Goal: Task Accomplishment & Management: Manage account settings

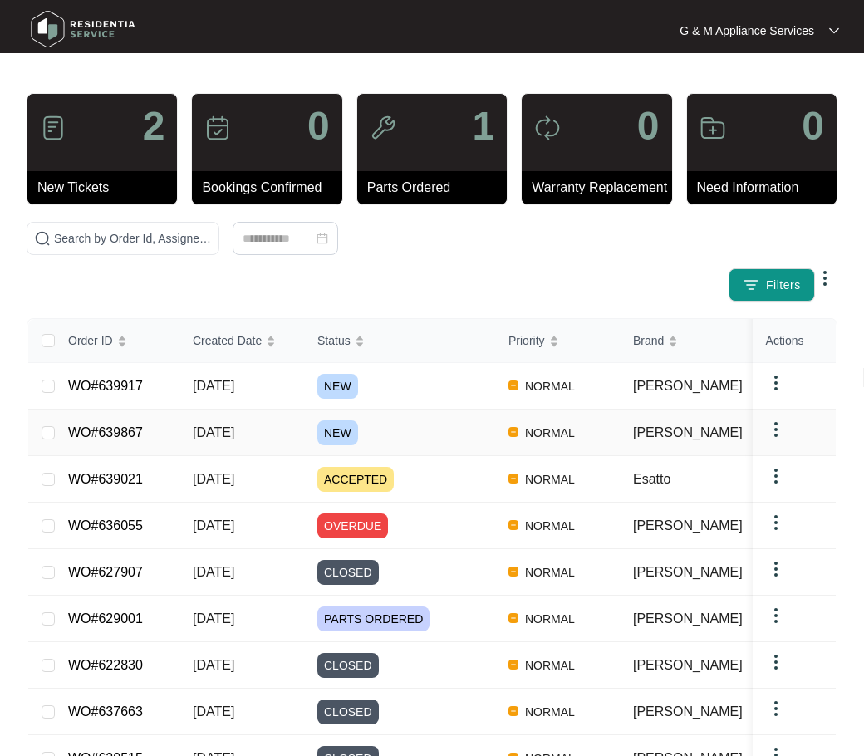
click at [193, 429] on span "[DATE]" at bounding box center [214, 433] width 42 height 14
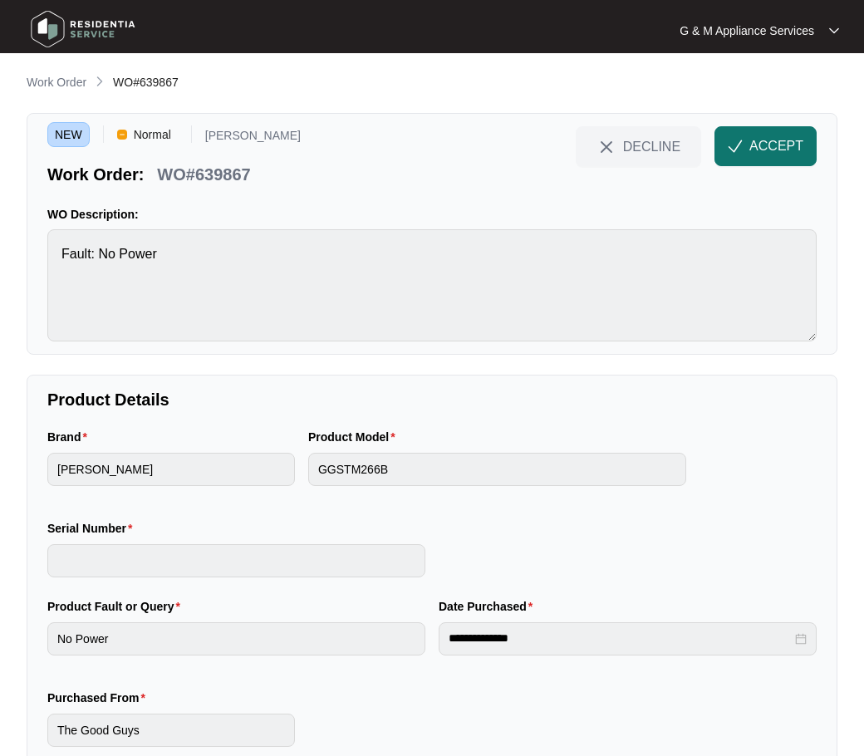
click at [763, 144] on span "ACCEPT" at bounding box center [777, 146] width 54 height 20
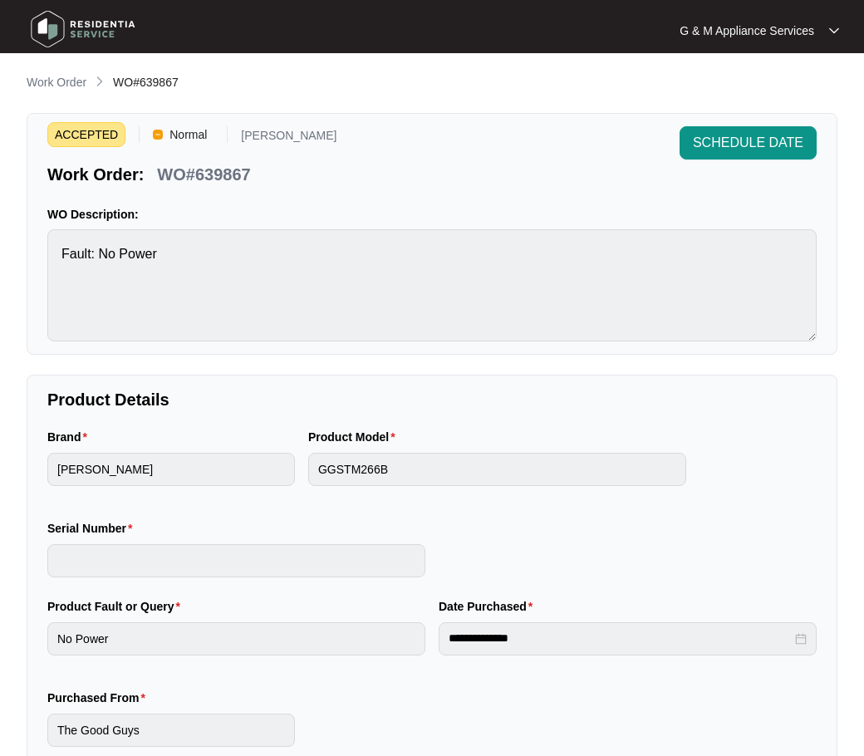
click at [195, 171] on p "WO#639867" at bounding box center [203, 174] width 93 height 23
copy div "WO#639867 SCHEDULE DATE"
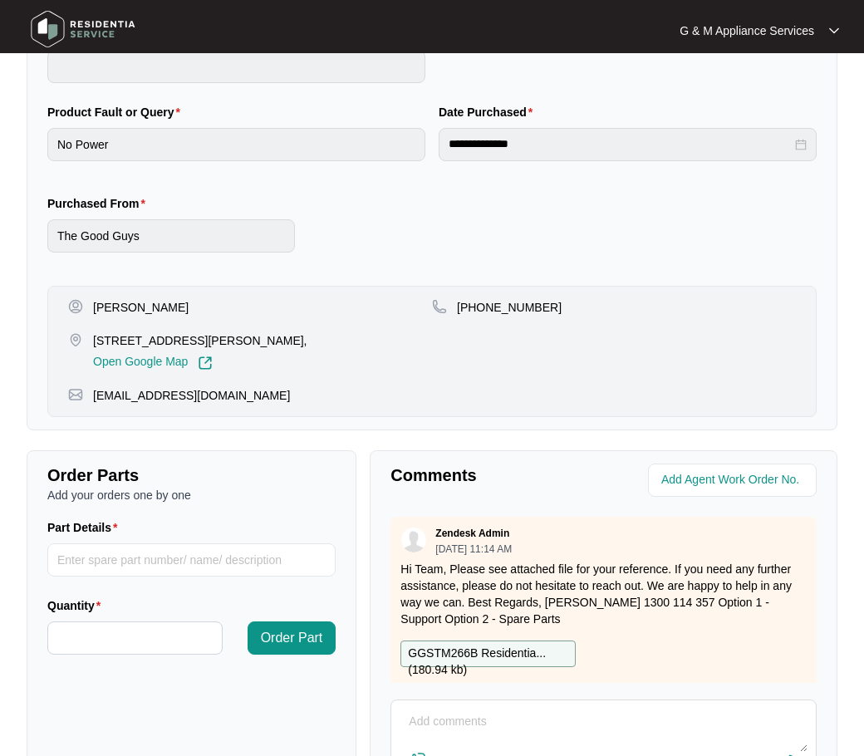
scroll to position [499, 0]
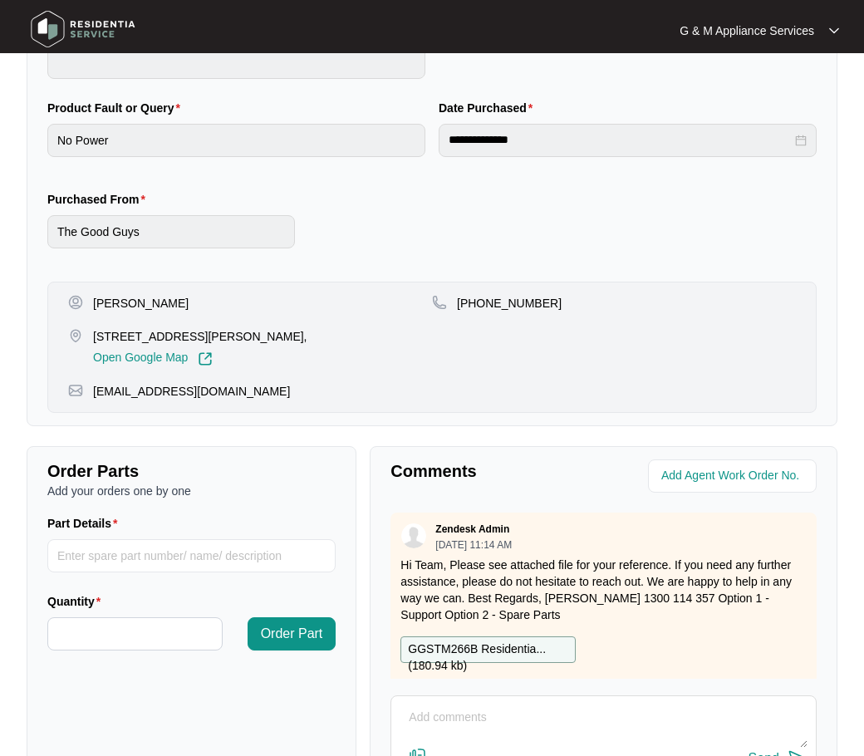
click at [123, 302] on p "[PERSON_NAME]" at bounding box center [141, 303] width 96 height 17
copy p "[PERSON_NAME]"
click at [510, 307] on p "[PHONE_NUMBER]" at bounding box center [509, 303] width 105 height 17
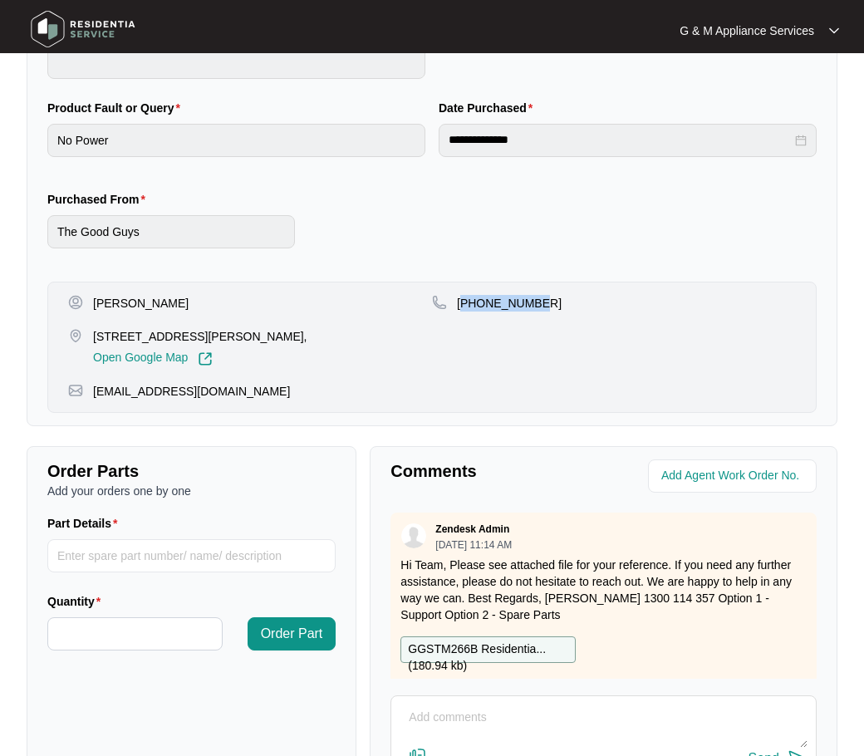
click at [510, 307] on p "[PHONE_NUMBER]" at bounding box center [509, 303] width 105 height 17
copy p "61459826309"
click at [156, 337] on p "[STREET_ADDRESS][PERSON_NAME]," at bounding box center [200, 336] width 214 height 17
click at [157, 336] on p "[STREET_ADDRESS][PERSON_NAME]," at bounding box center [200, 336] width 214 height 17
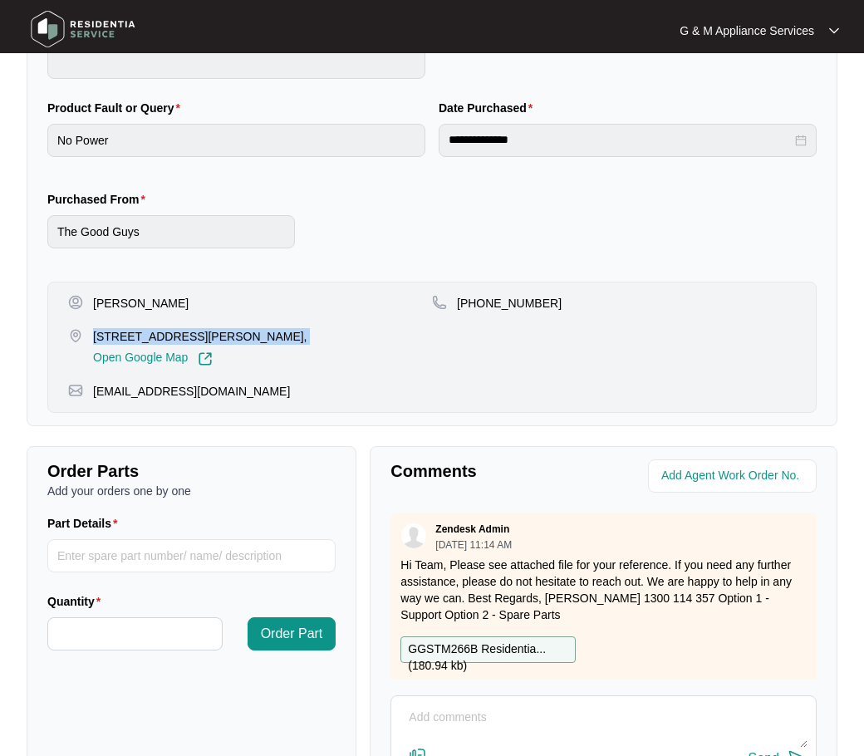
click at [157, 336] on p "[STREET_ADDRESS][PERSON_NAME]," at bounding box center [200, 336] width 214 height 17
copy p "[STREET_ADDRESS][PERSON_NAME],"
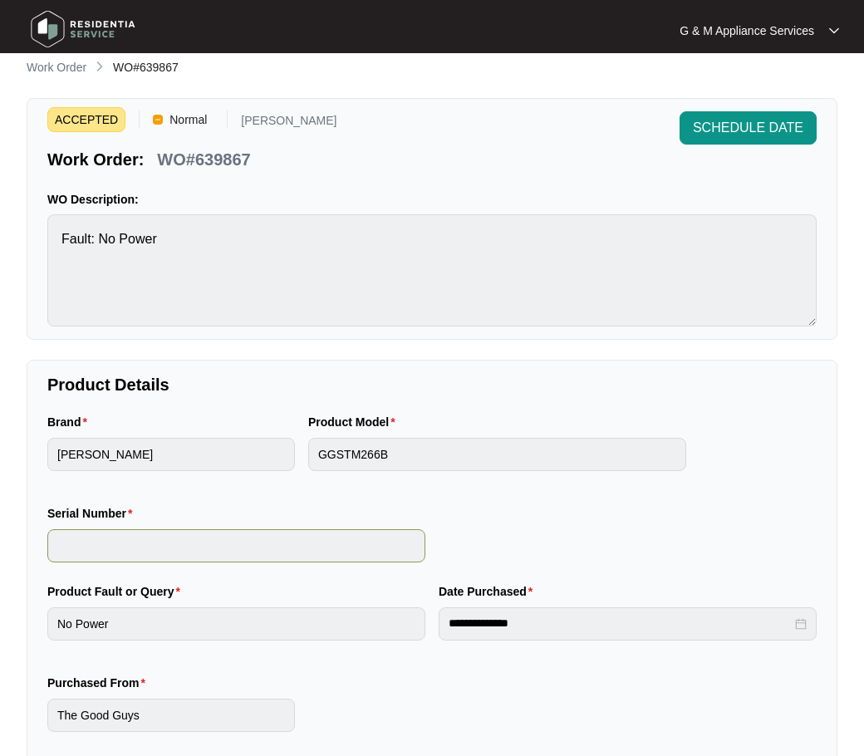
scroll to position [0, 0]
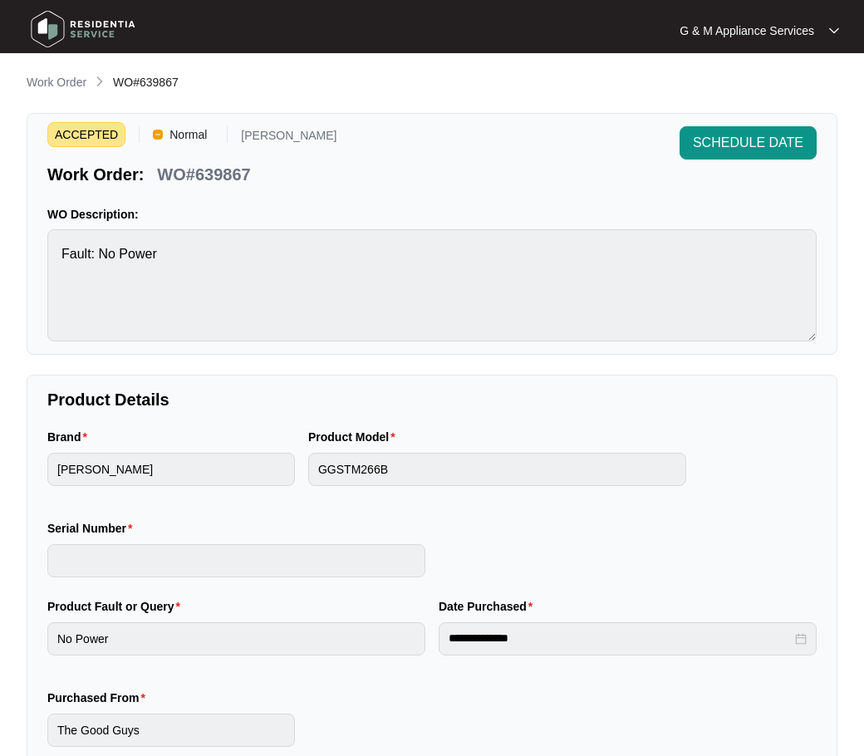
click at [202, 166] on p "WO#639867" at bounding box center [203, 174] width 93 height 23
click at [201, 165] on p "WO#639867" at bounding box center [203, 174] width 93 height 23
copy div "WO#639867 SCHEDULE DATE"
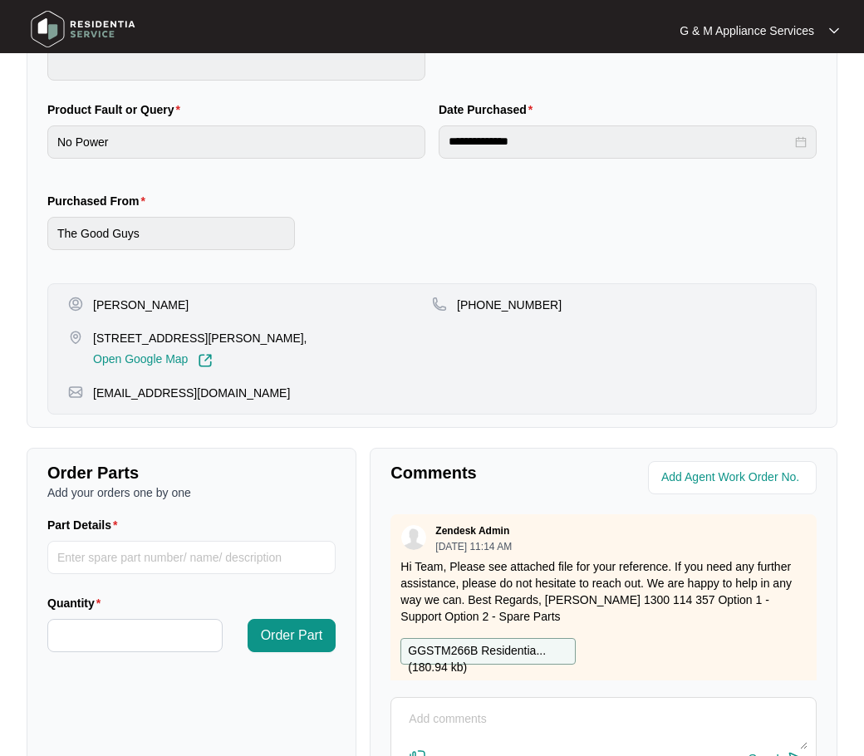
scroll to position [499, 0]
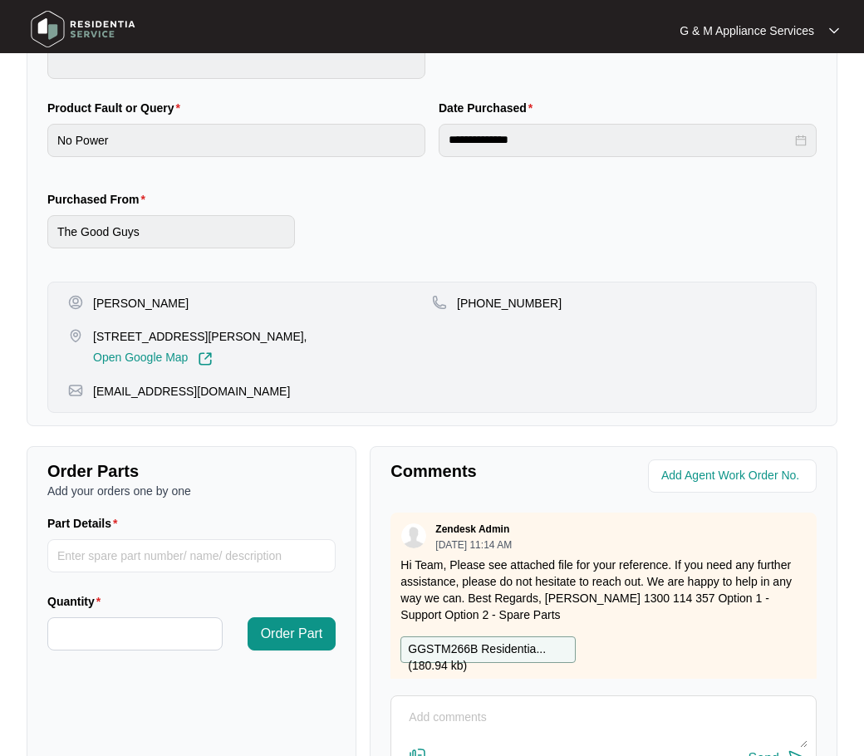
click at [138, 396] on p "[EMAIL_ADDRESS][DOMAIN_NAME]" at bounding box center [191, 391] width 197 height 17
copy p "[EMAIL_ADDRESS][DOMAIN_NAME]"
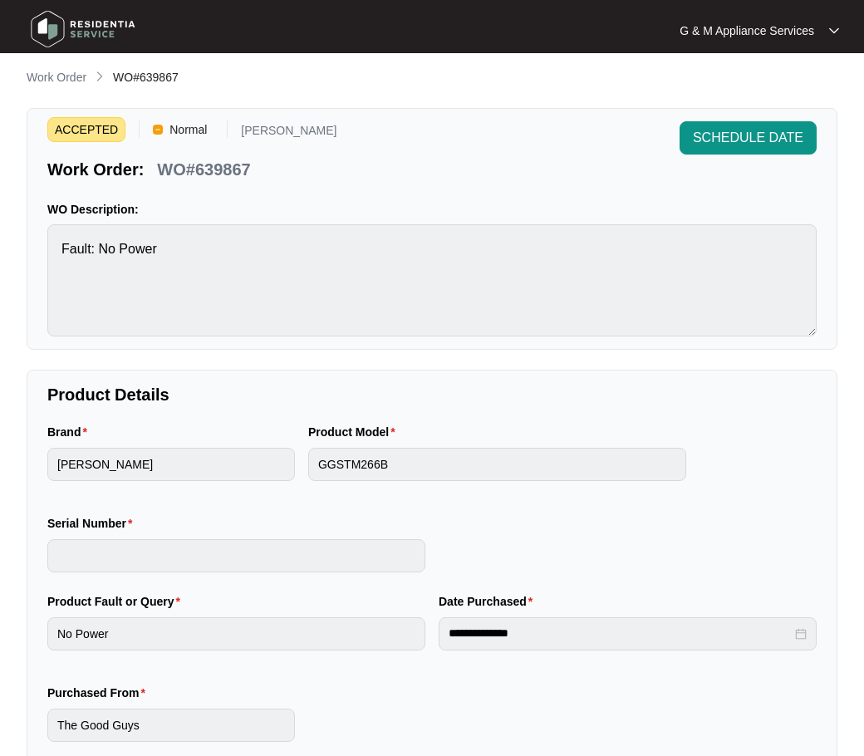
scroll to position [0, 0]
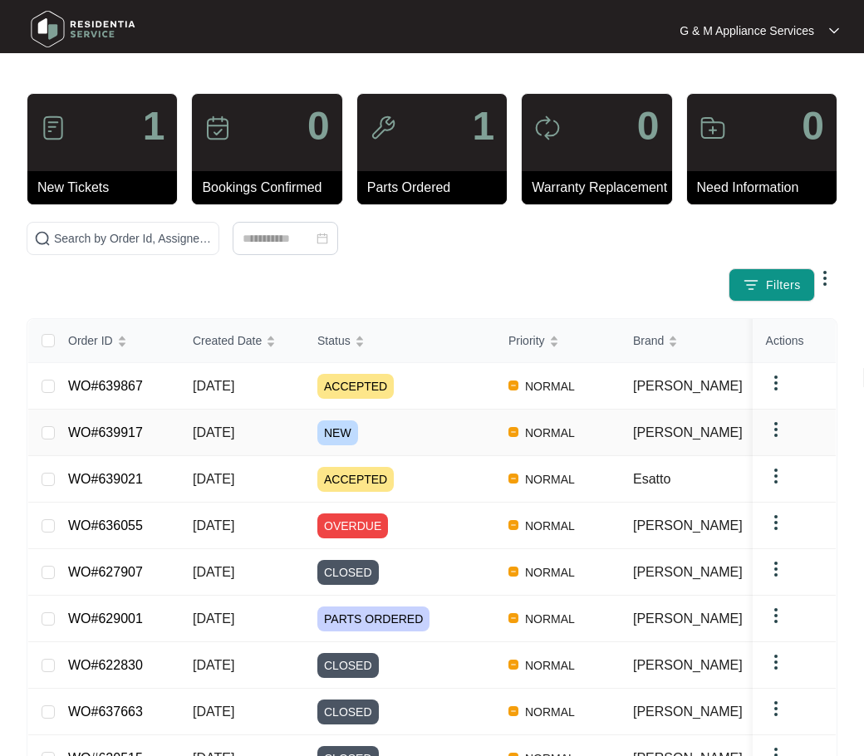
click at [229, 426] on div "Order ID Created Date Status Priority Brand Assignee Model Customer Name Purcha…" at bounding box center [432, 601] width 808 height 564
click at [103, 239] on input "text" at bounding box center [133, 238] width 158 height 18
paste input "639917"
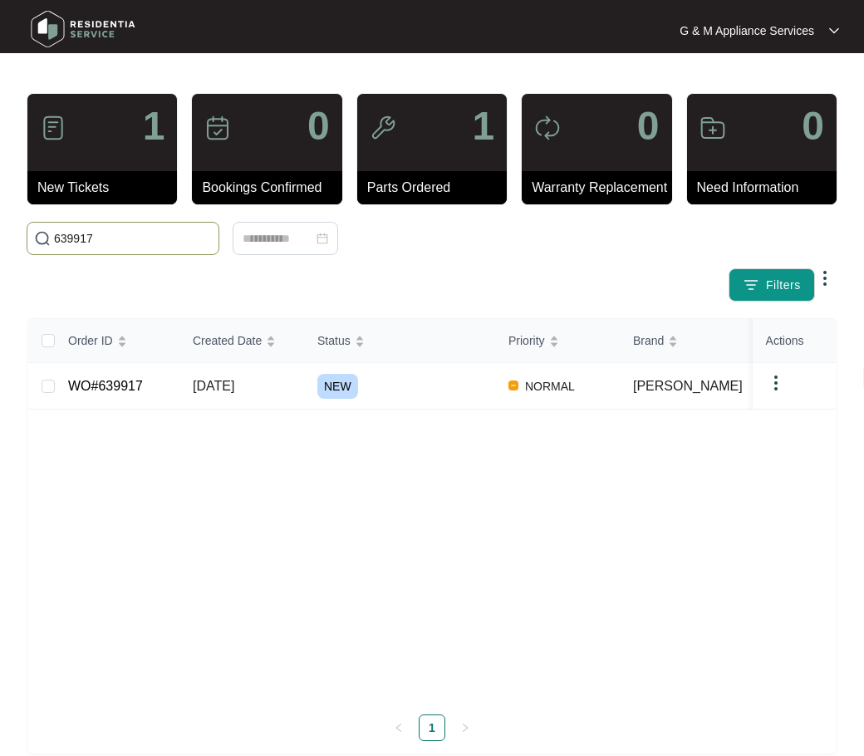
type input "639917"
click at [110, 387] on link "WO#639917" at bounding box center [105, 386] width 75 height 14
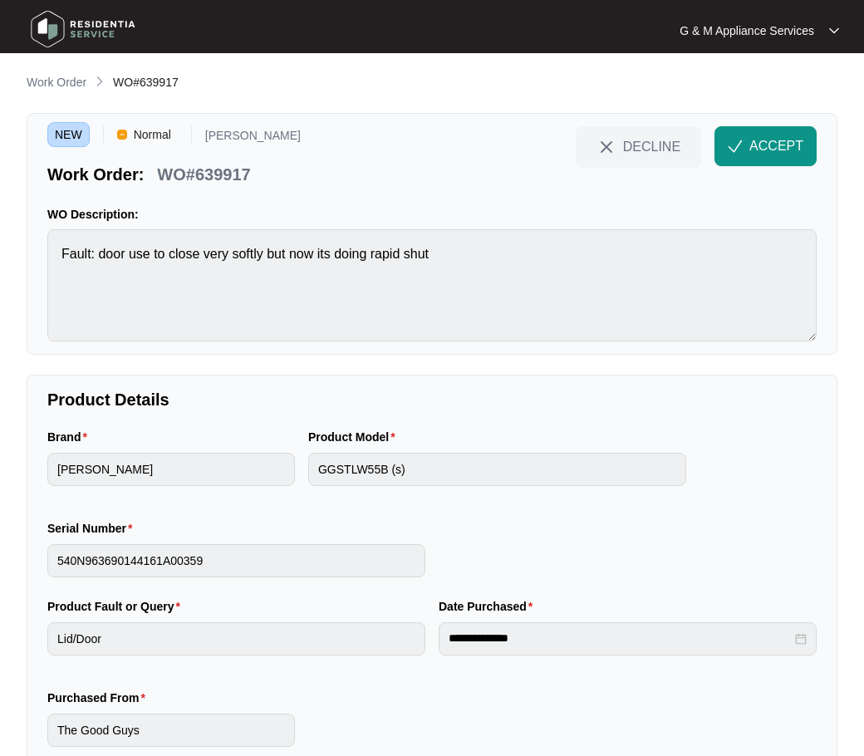
click at [178, 176] on p "WO#639917" at bounding box center [203, 174] width 93 height 23
copy div "WO#639917 DECLINE ACCEPT"
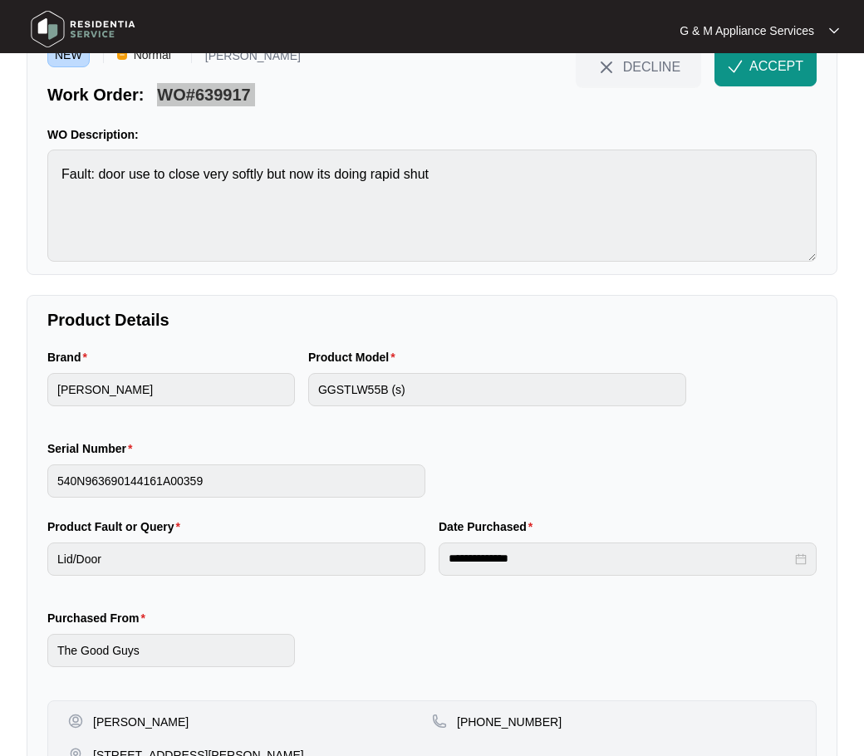
scroll to position [195, 0]
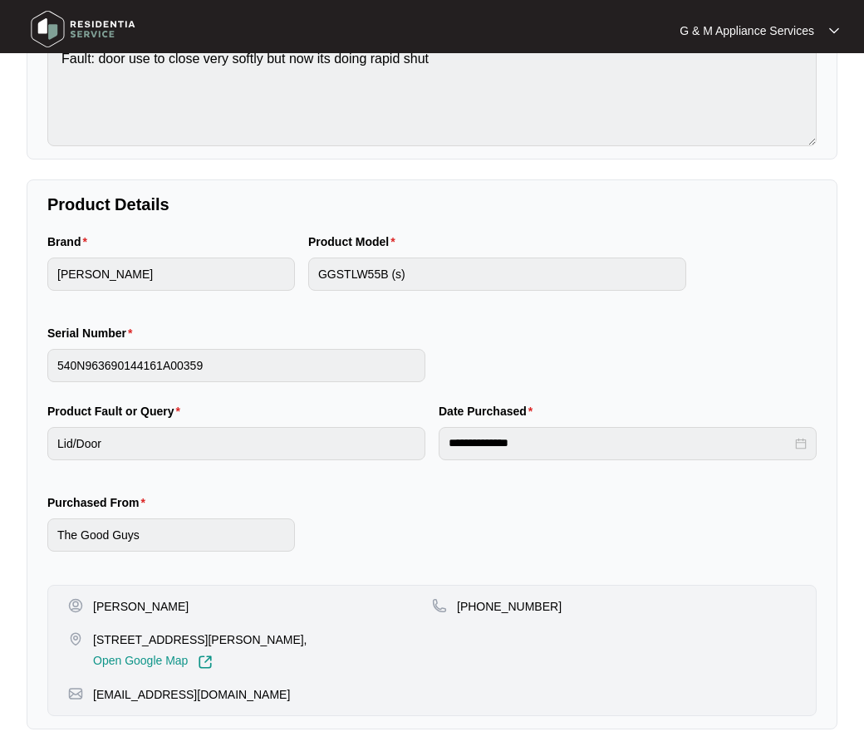
click at [117, 607] on p "[PERSON_NAME]" at bounding box center [141, 606] width 96 height 17
click at [117, 606] on p "[PERSON_NAME]" at bounding box center [141, 606] width 96 height 17
copy p "[PERSON_NAME]"
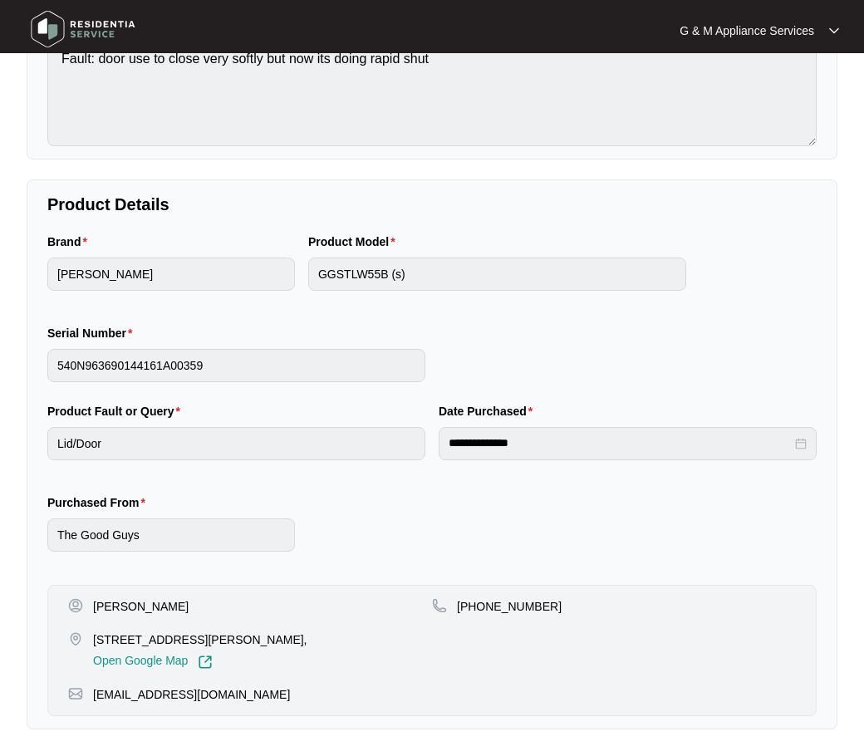
click at [505, 603] on p "[PHONE_NUMBER]" at bounding box center [509, 606] width 105 height 17
drag, startPoint x: 552, startPoint y: 605, endPoint x: 479, endPoint y: 612, distance: 73.4
click at [479, 612] on div "[PHONE_NUMBER]" at bounding box center [614, 606] width 364 height 17
copy p "457766889"
click at [142, 638] on p "[STREET_ADDRESS][PERSON_NAME]," at bounding box center [200, 640] width 214 height 17
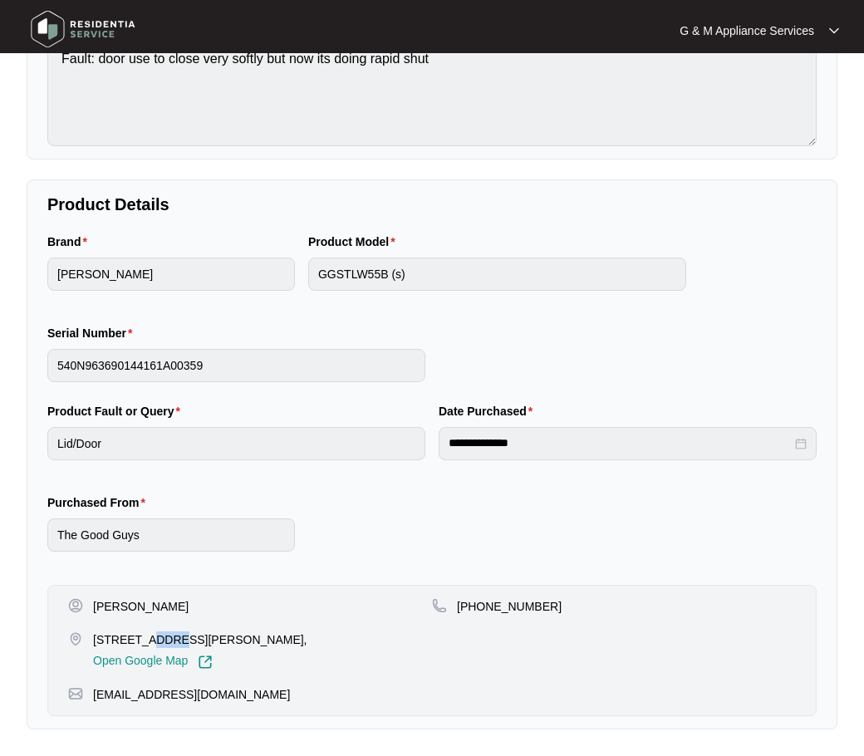
click at [142, 638] on p "[STREET_ADDRESS][PERSON_NAME]," at bounding box center [200, 640] width 214 height 17
copy p "[STREET_ADDRESS][PERSON_NAME],"
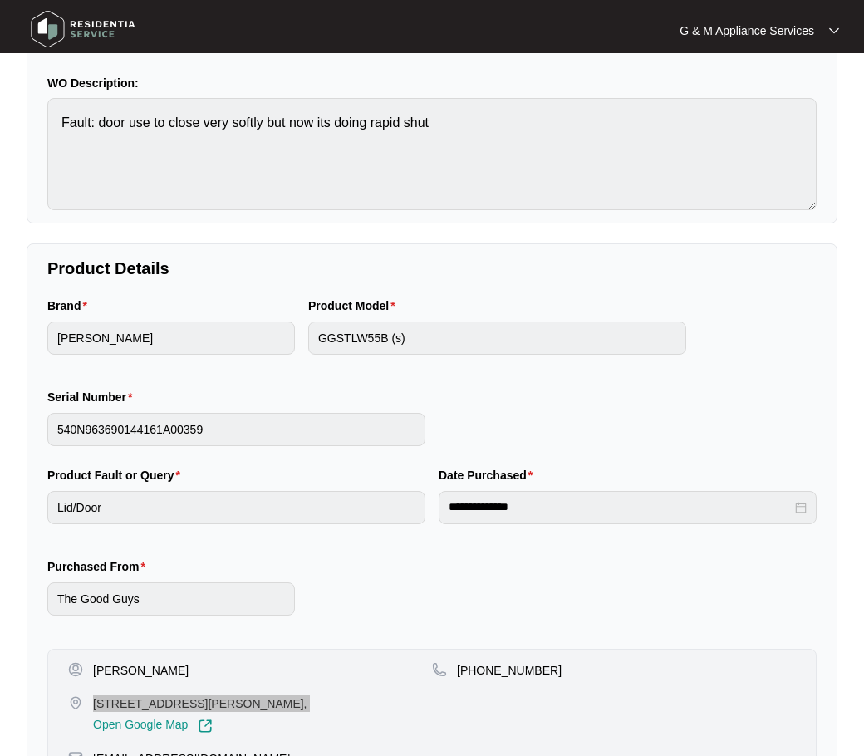
scroll to position [0, 0]
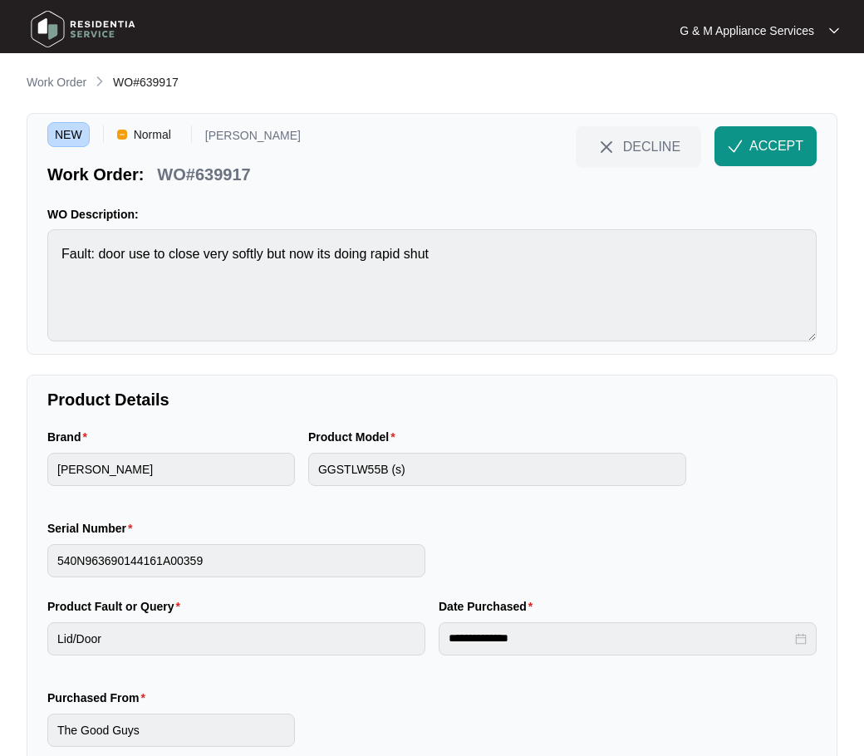
click at [209, 173] on p "WO#639917" at bounding box center [203, 174] width 93 height 23
click at [758, 142] on span "ACCEPT" at bounding box center [777, 146] width 54 height 20
